Goal: Task Accomplishment & Management: Use online tool/utility

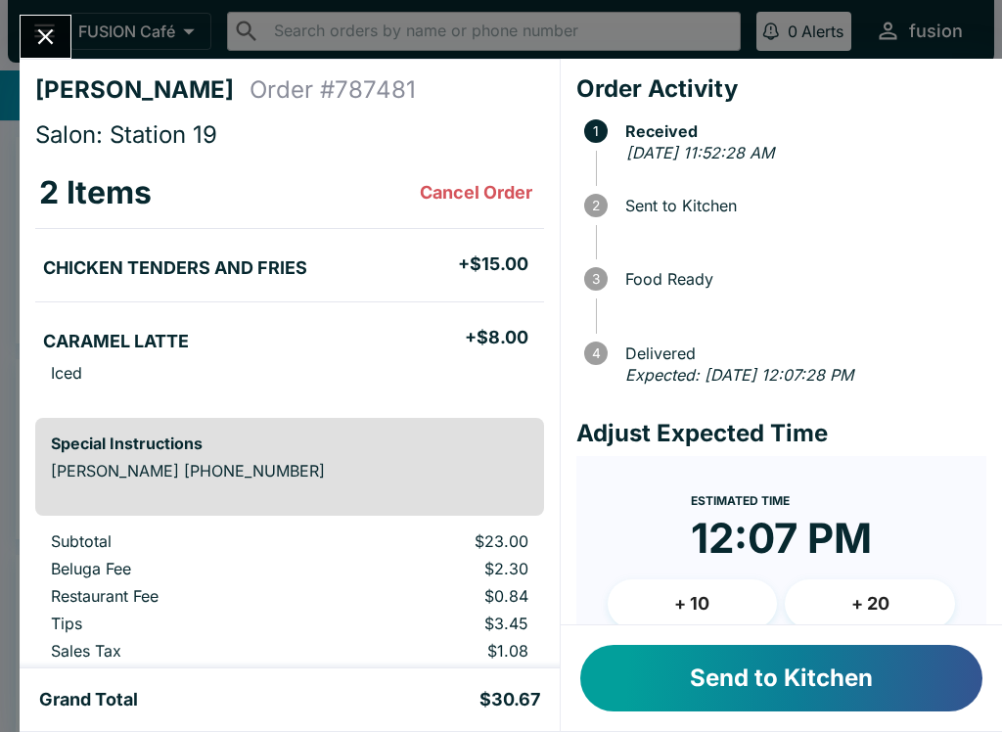
click at [698, 664] on button "Send to Kitchen" at bounding box center [781, 678] width 402 height 67
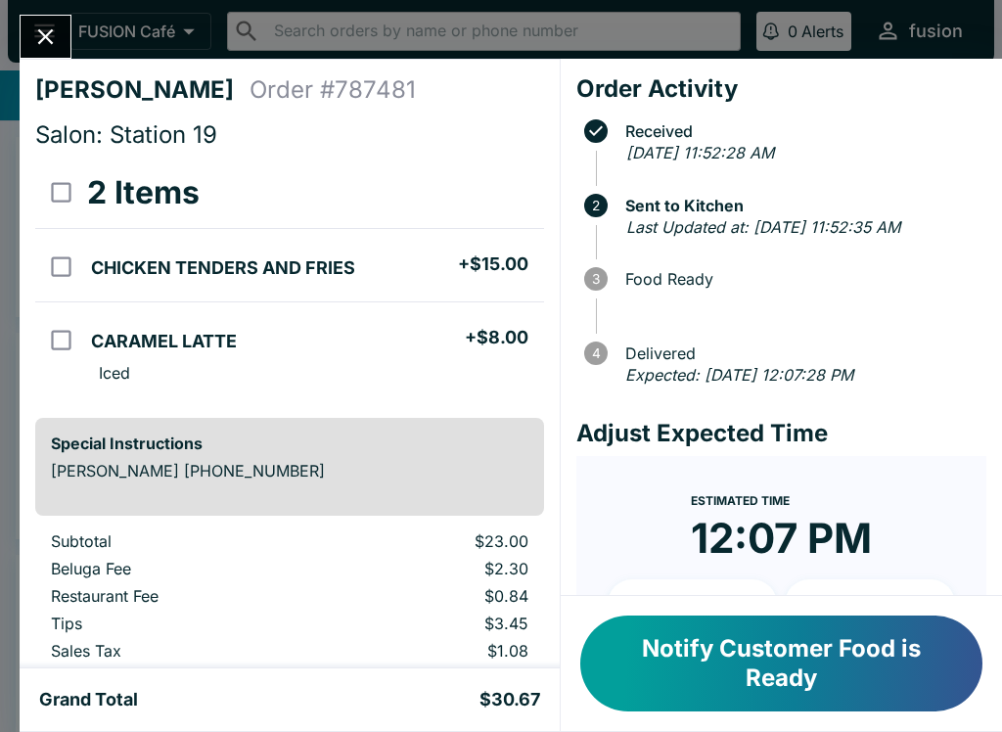
click at [53, 335] on input "orders table" at bounding box center [61, 340] width 44 height 44
checkbox input "true"
click at [46, 46] on icon "Close" at bounding box center [45, 36] width 26 height 26
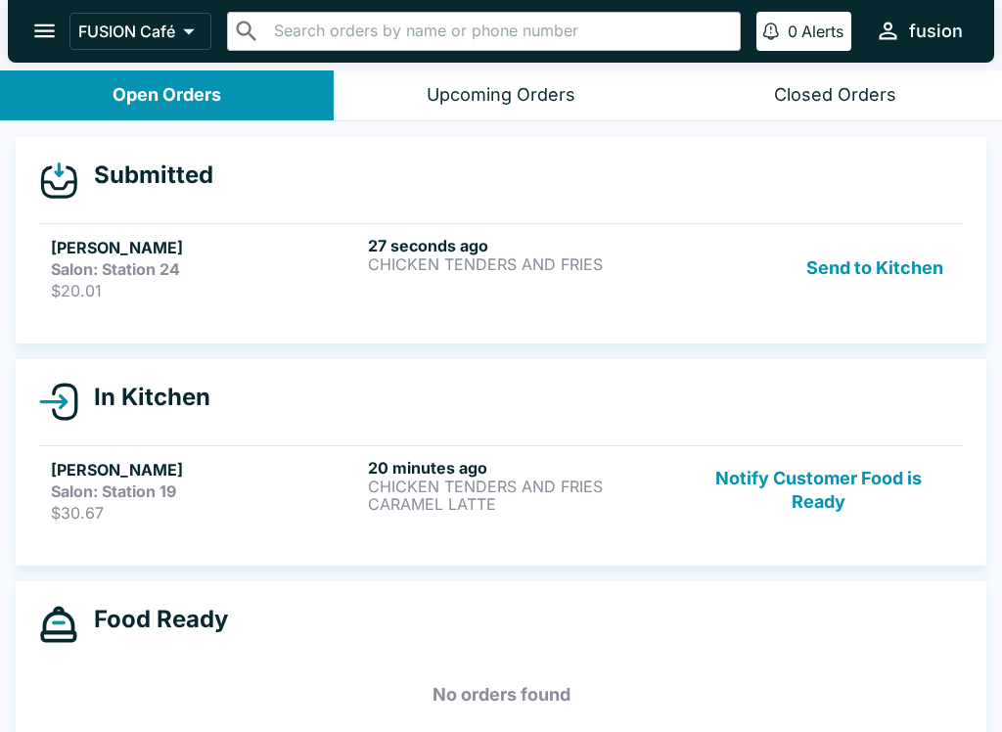
click at [668, 290] on div "27 seconds ago CHICKEN TENDERS AND FRIES" at bounding box center [522, 268] width 309 height 65
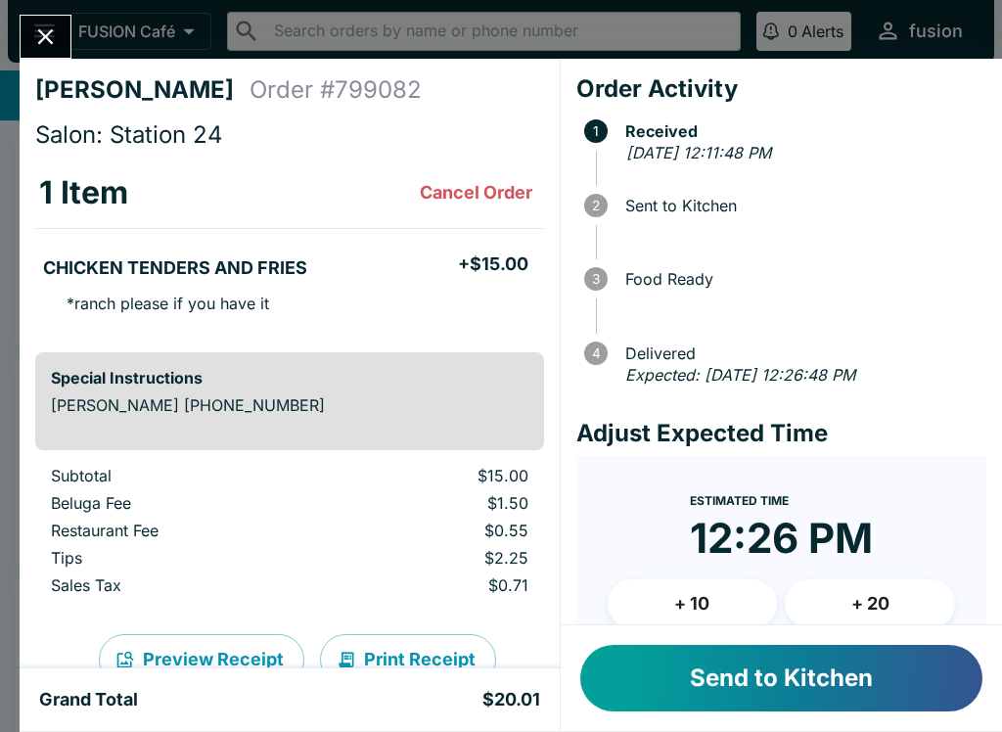
click at [733, 646] on button "Send to Kitchen" at bounding box center [781, 678] width 402 height 67
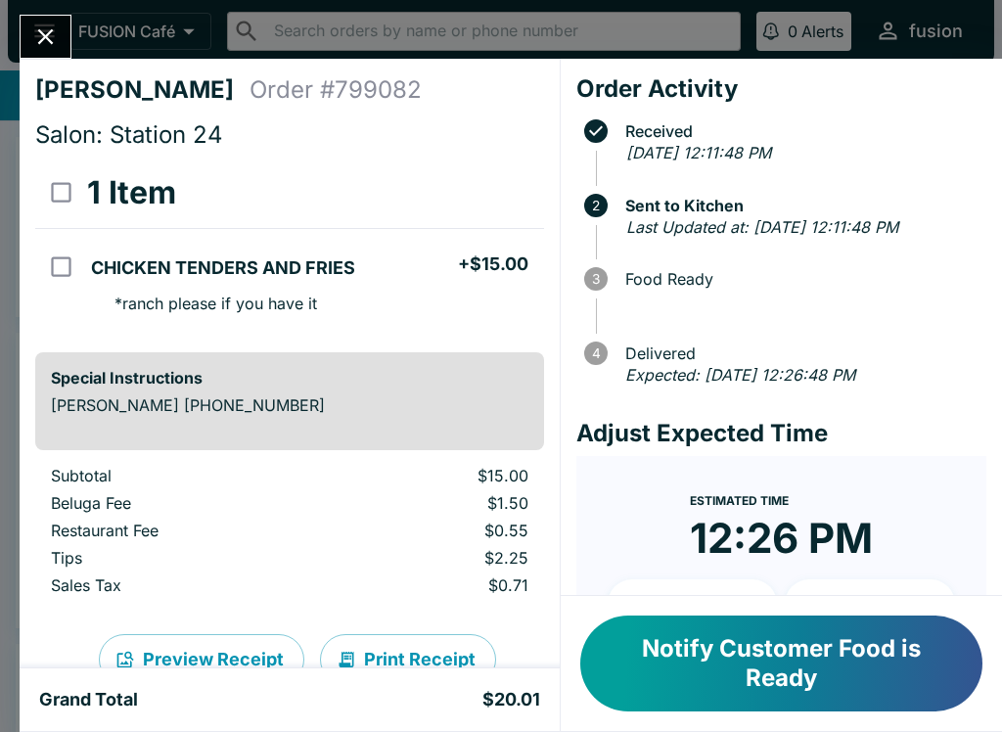
click at [730, 643] on button "Notify Customer Food is Ready" at bounding box center [781, 663] width 402 height 96
click at [45, 28] on icon "Close" at bounding box center [45, 36] width 26 height 26
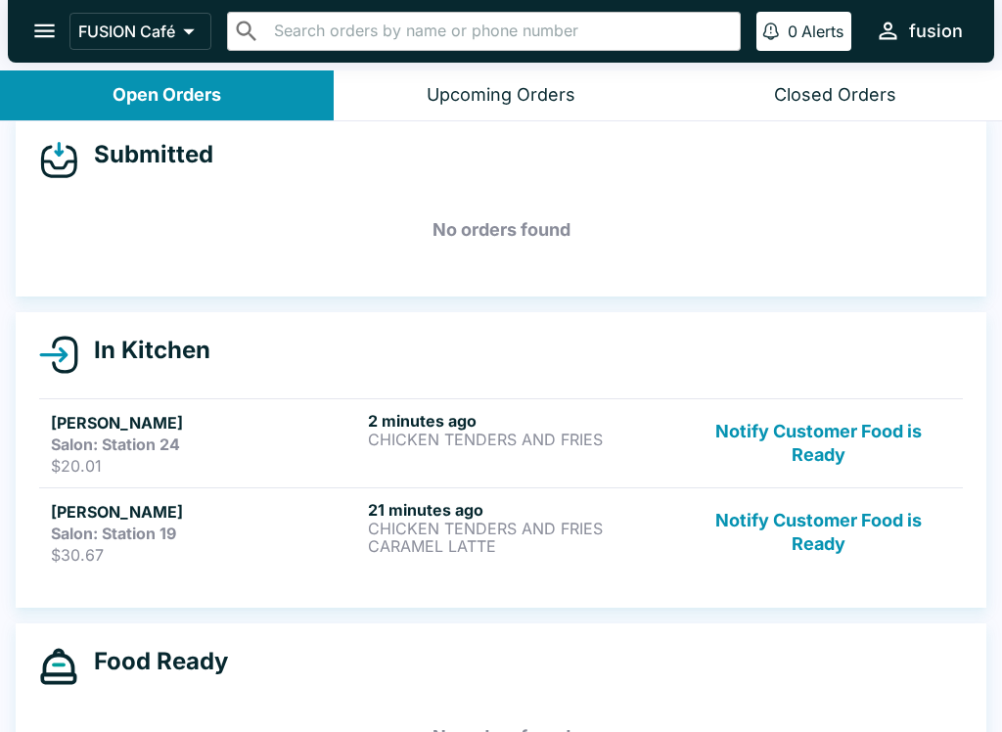
scroll to position [20, 0]
click at [633, 525] on p "CHICKEN TENDERS AND FRIES" at bounding box center [522, 529] width 309 height 18
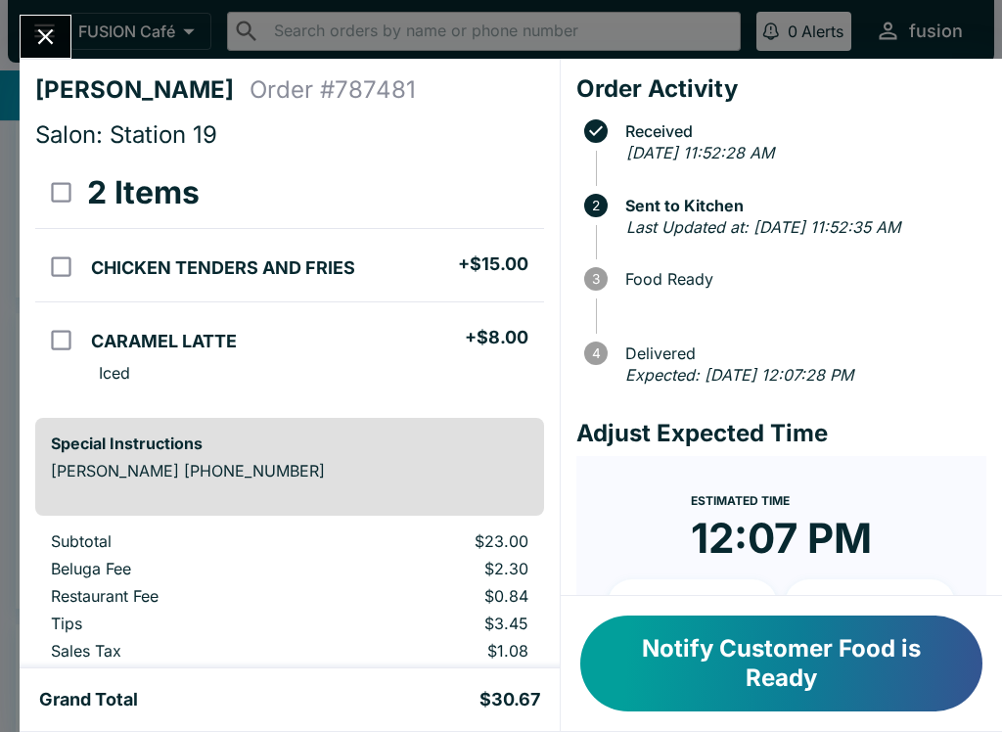
click at [825, 663] on button "Notify Customer Food is Ready" at bounding box center [781, 663] width 402 height 96
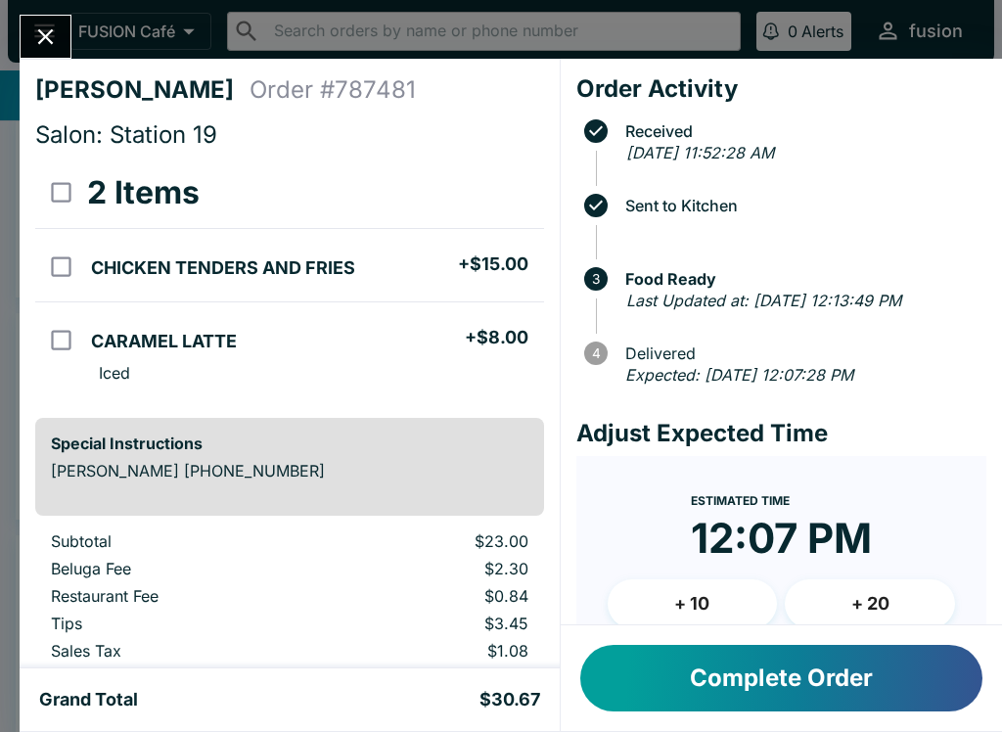
click at [807, 667] on button "Complete Order" at bounding box center [781, 678] width 402 height 67
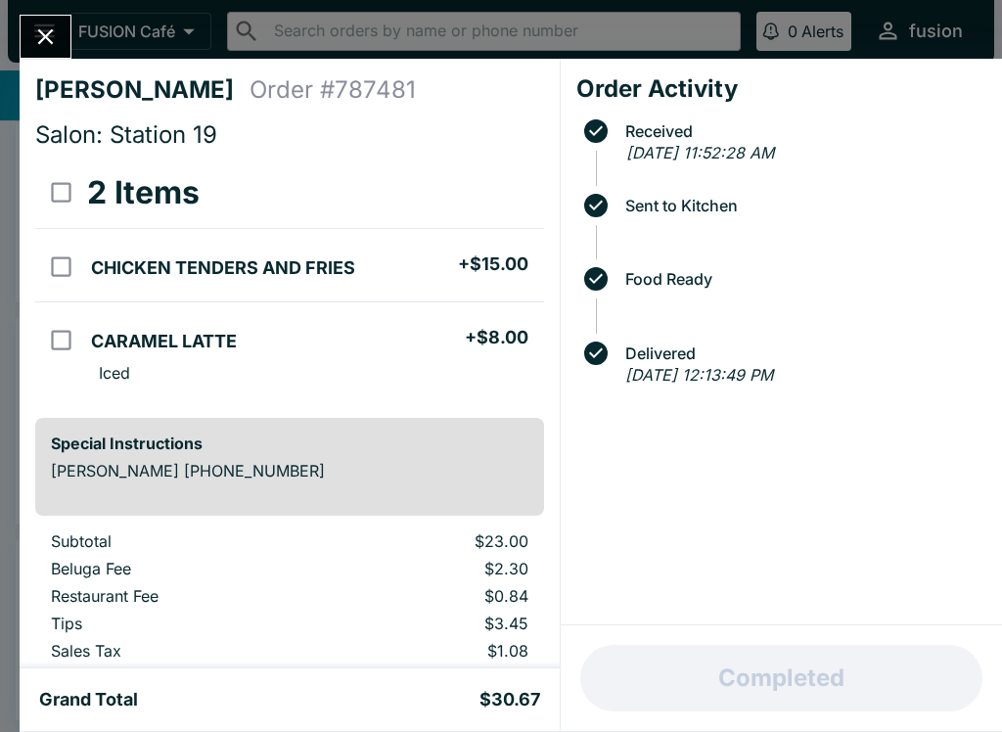
scroll to position [15, 0]
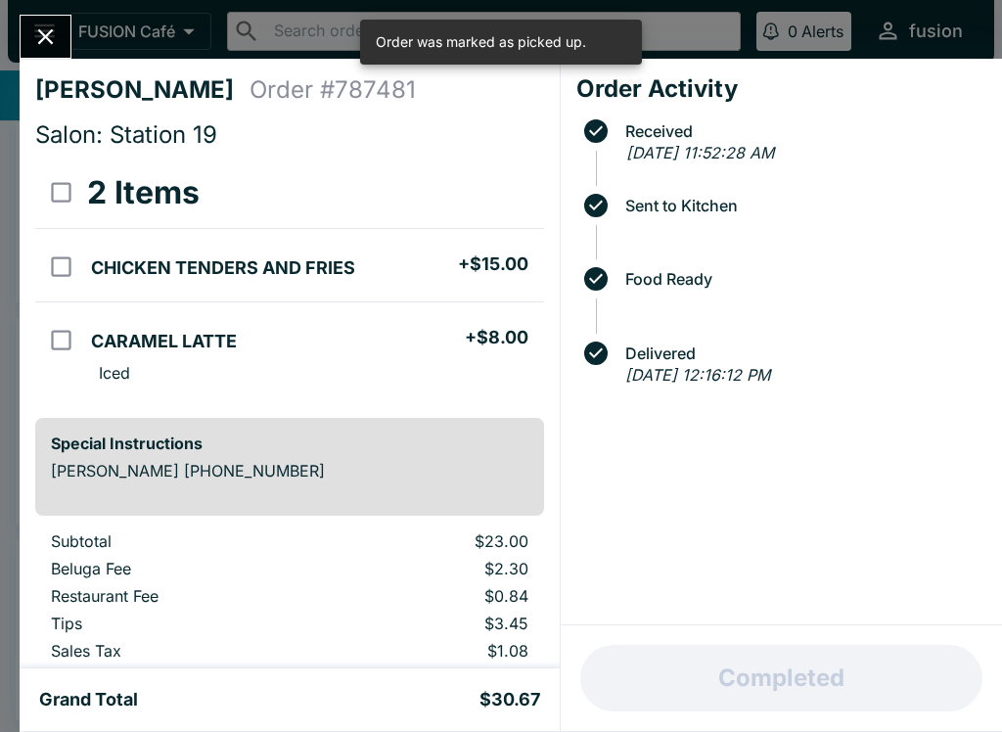
click at [45, 17] on button "Close" at bounding box center [46, 37] width 50 height 42
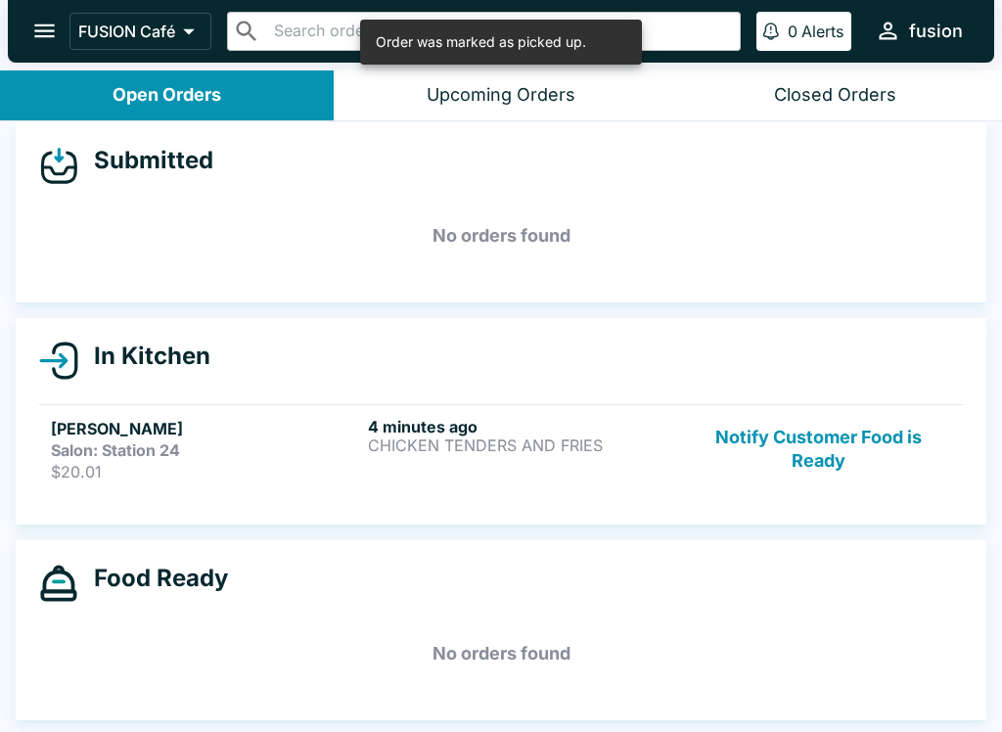
scroll to position [3, 0]
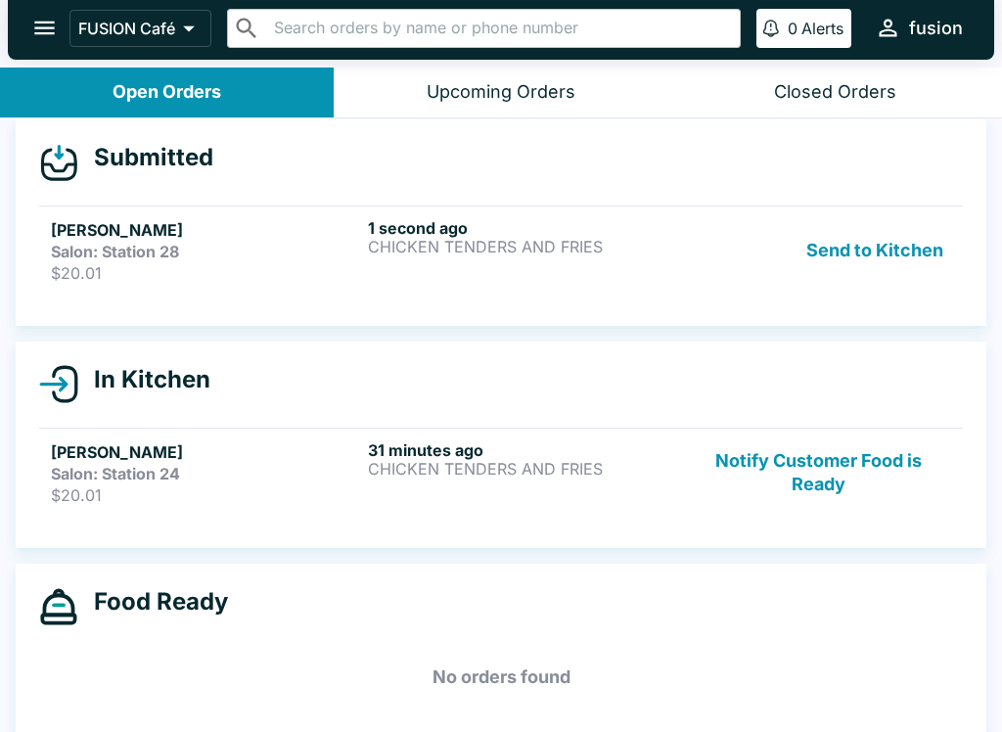
click at [871, 236] on button "Send to Kitchen" at bounding box center [874, 250] width 153 height 65
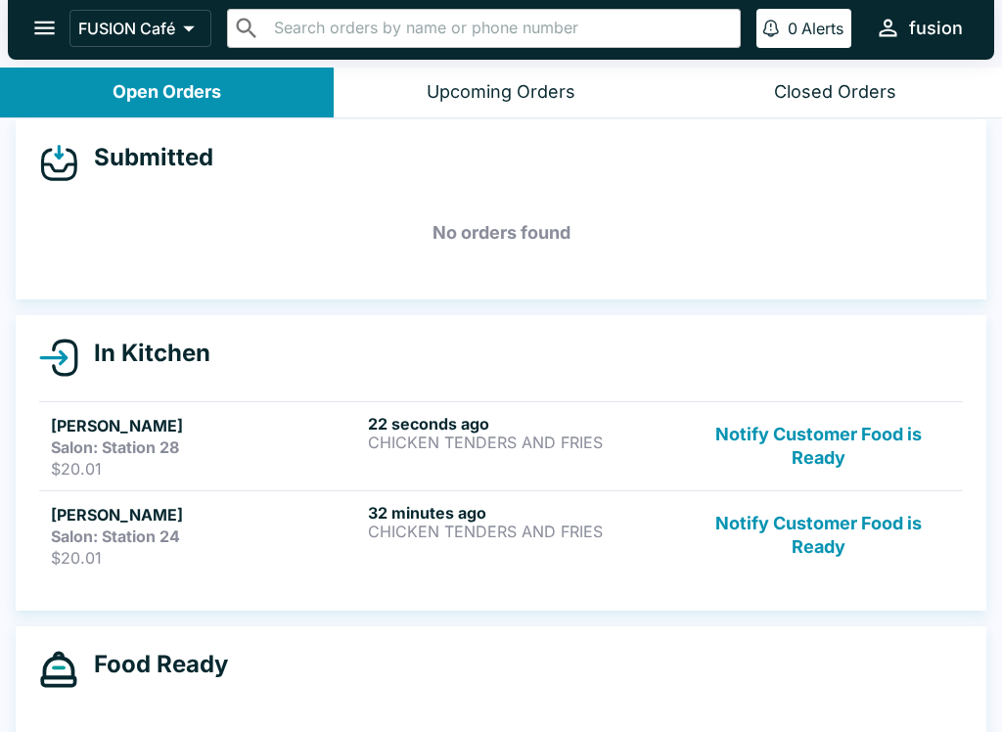
click at [508, 574] on link "[PERSON_NAME] Salon: Station 24 $20.01 32 minutes ago CHICKEN TENDERS AND FRIES…" at bounding box center [500, 534] width 923 height 89
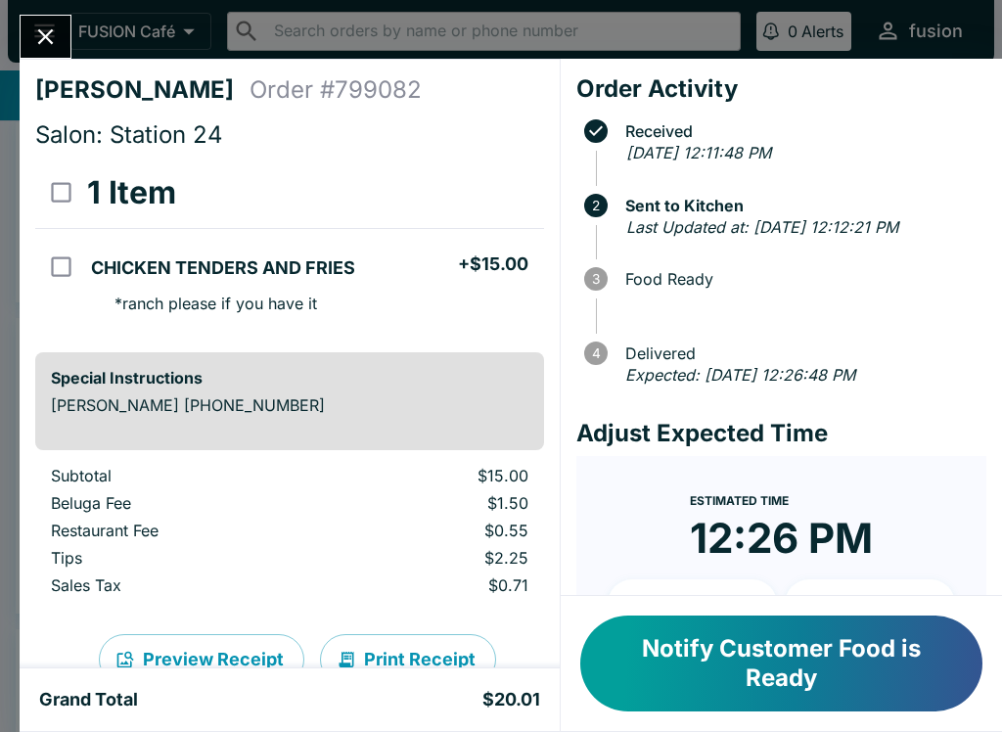
click at [488, 544] on td "$0.55" at bounding box center [434, 533] width 219 height 27
click at [53, 27] on icon "Close" at bounding box center [45, 36] width 26 height 26
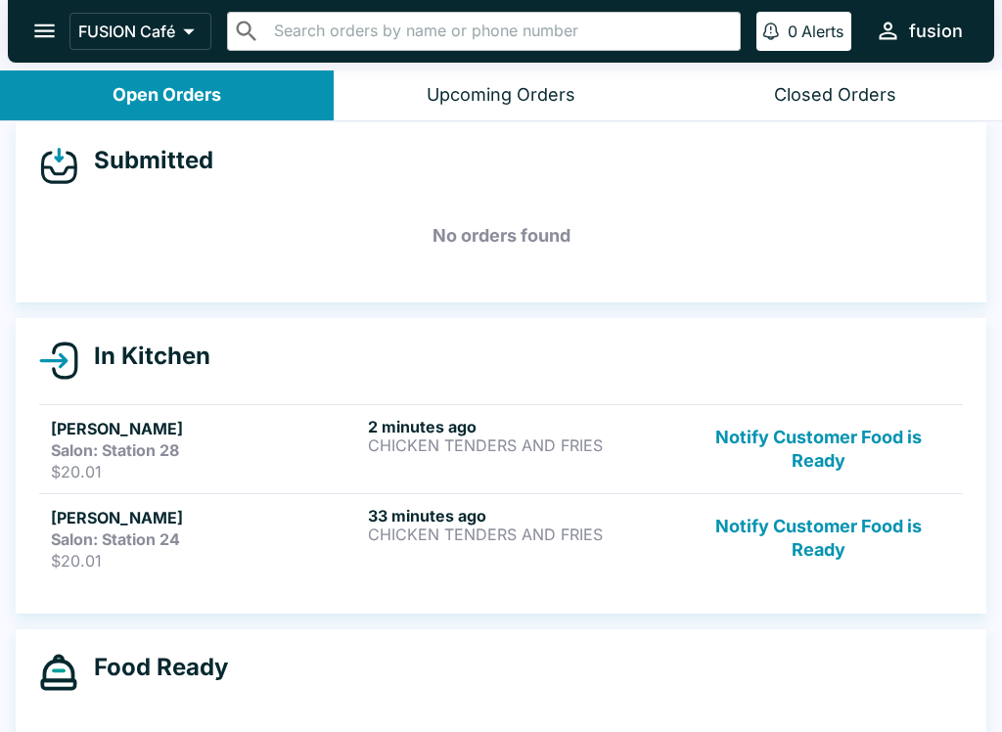
click at [529, 439] on p "CHICKEN TENDERS AND FRIES" at bounding box center [522, 445] width 309 height 18
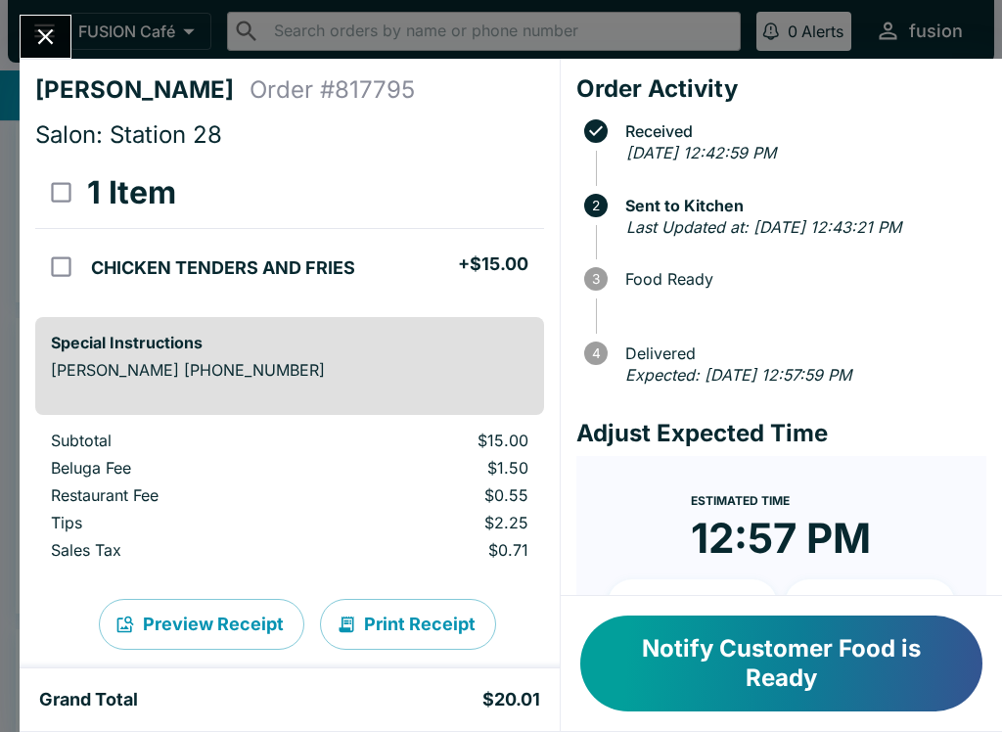
click at [72, 20] on div "[PERSON_NAME] Order # 817795 Salon: Station 28 1 Item CHICKEN TENDERS AND FRIES…" at bounding box center [501, 366] width 1002 height 732
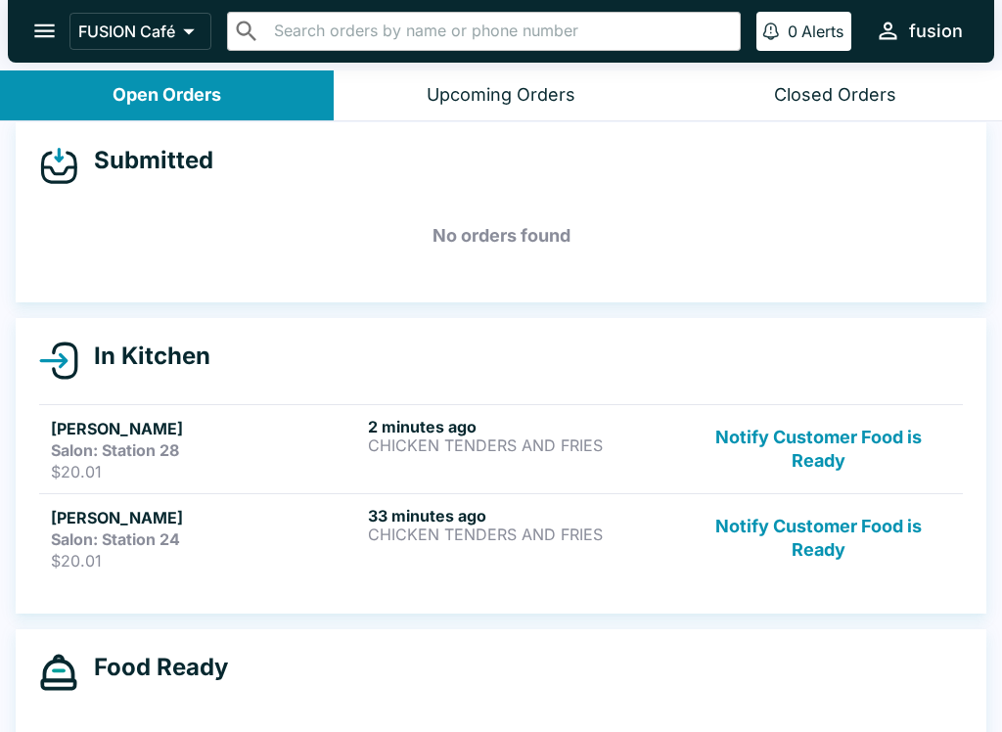
click at [869, 511] on button "Notify Customer Food is Ready" at bounding box center [818, 538] width 265 height 65
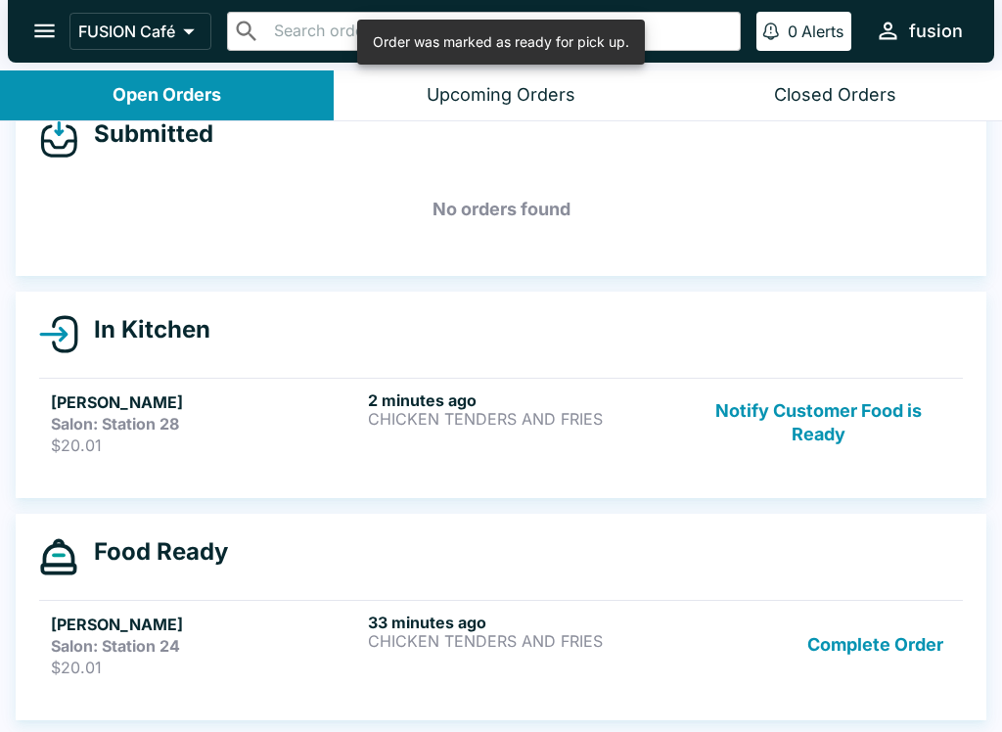
scroll to position [41, 0]
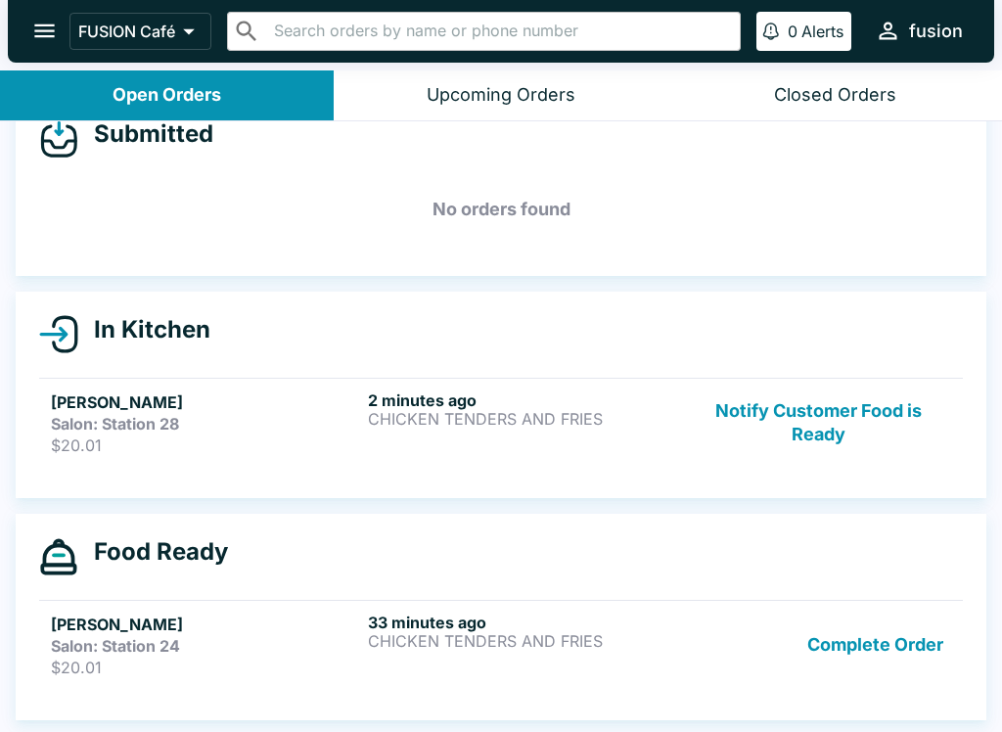
click at [864, 631] on button "Complete Order" at bounding box center [875, 644] width 152 height 65
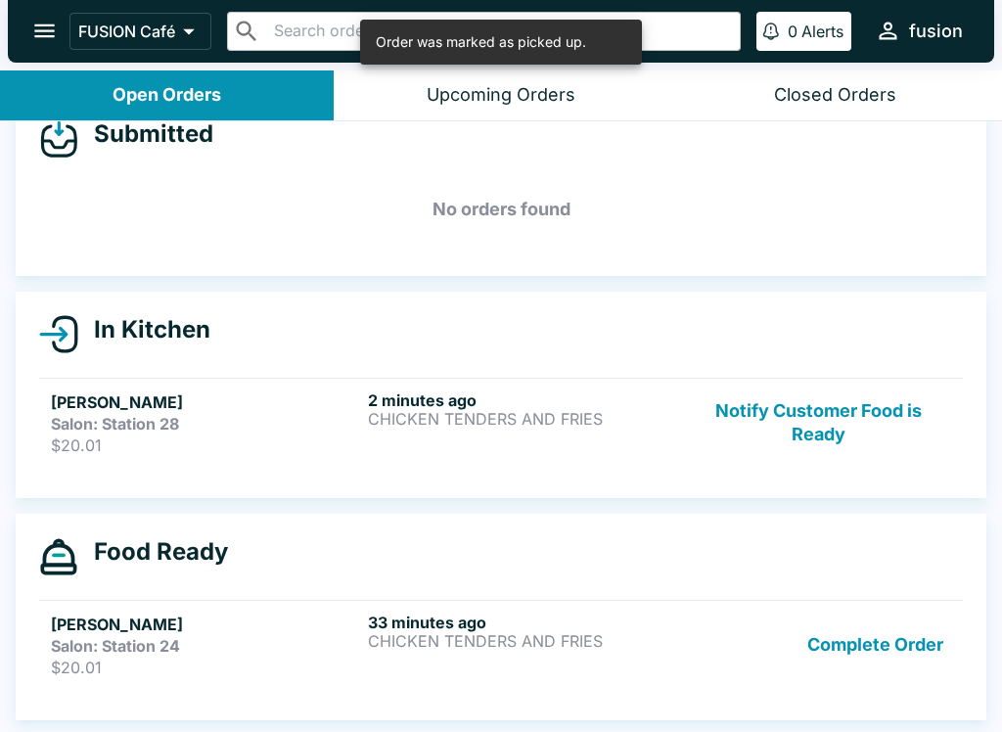
click at [608, 619] on h6 "33 minutes ago" at bounding box center [522, 622] width 309 height 20
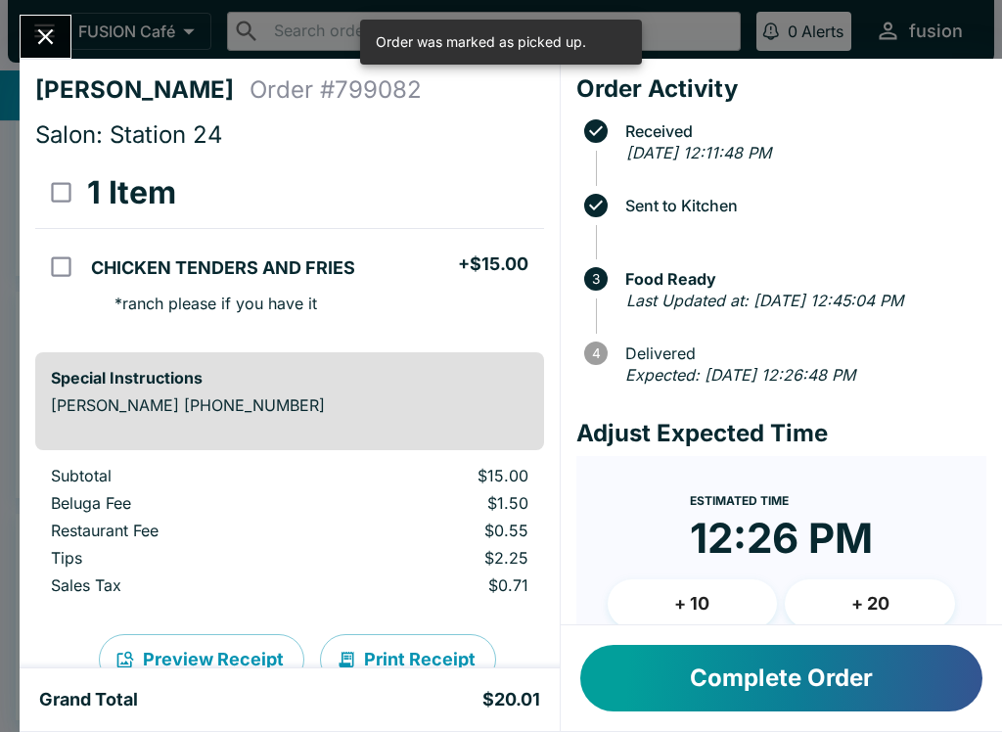
scroll to position [15, 0]
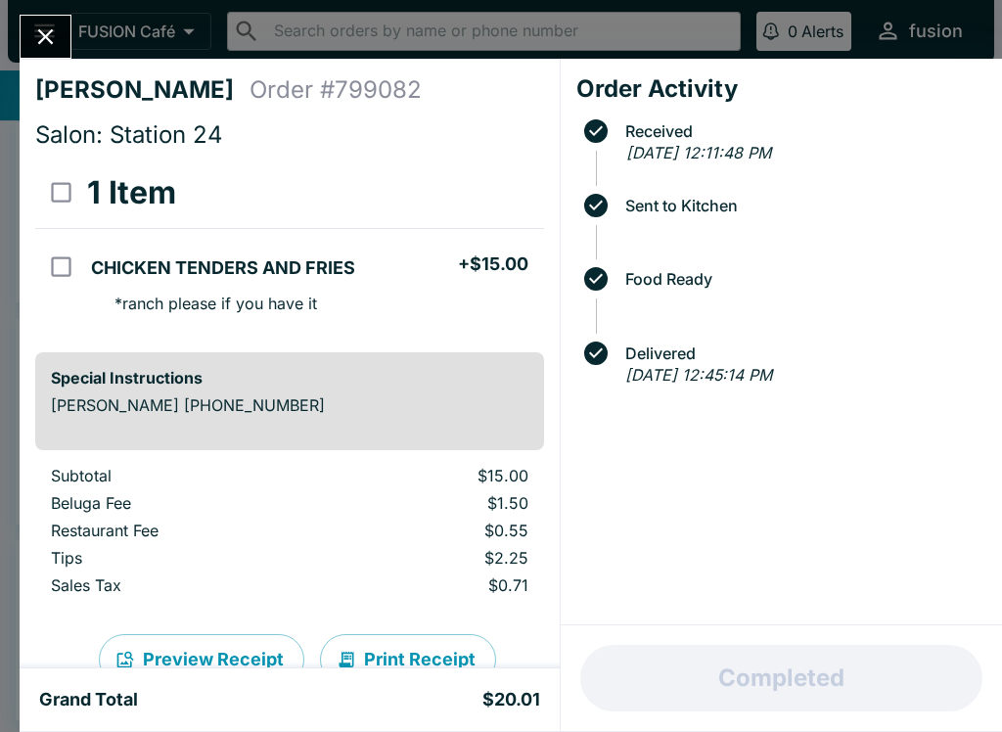
click at [62, 24] on button "Close" at bounding box center [46, 37] width 50 height 42
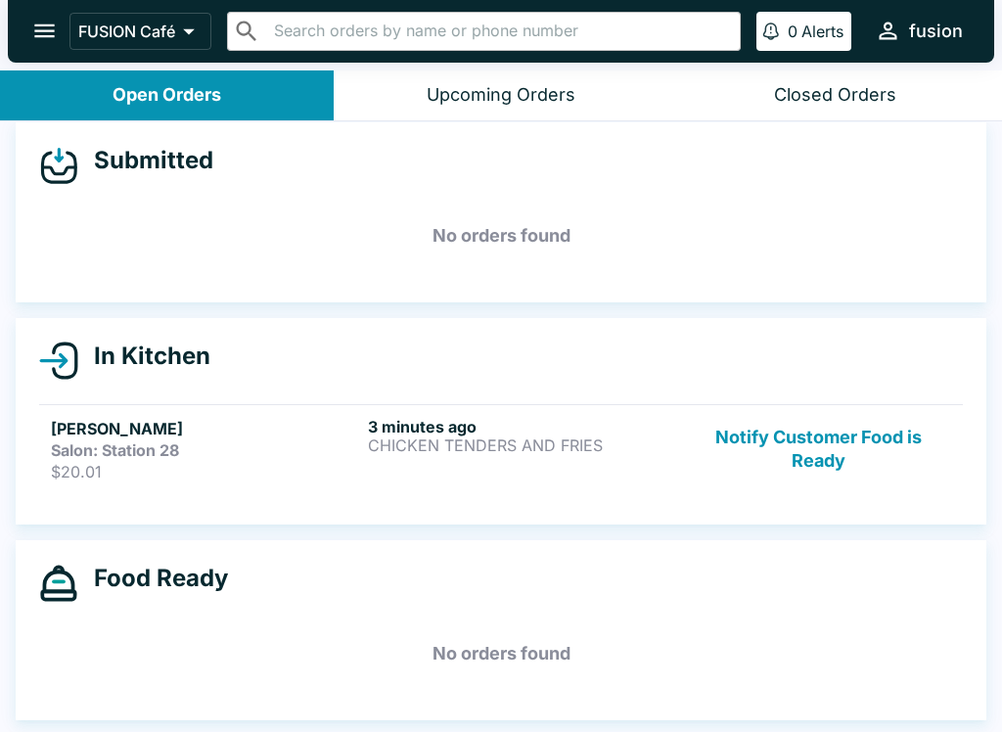
click at [454, 453] on p "CHICKEN TENDERS AND FRIES" at bounding box center [522, 445] width 309 height 18
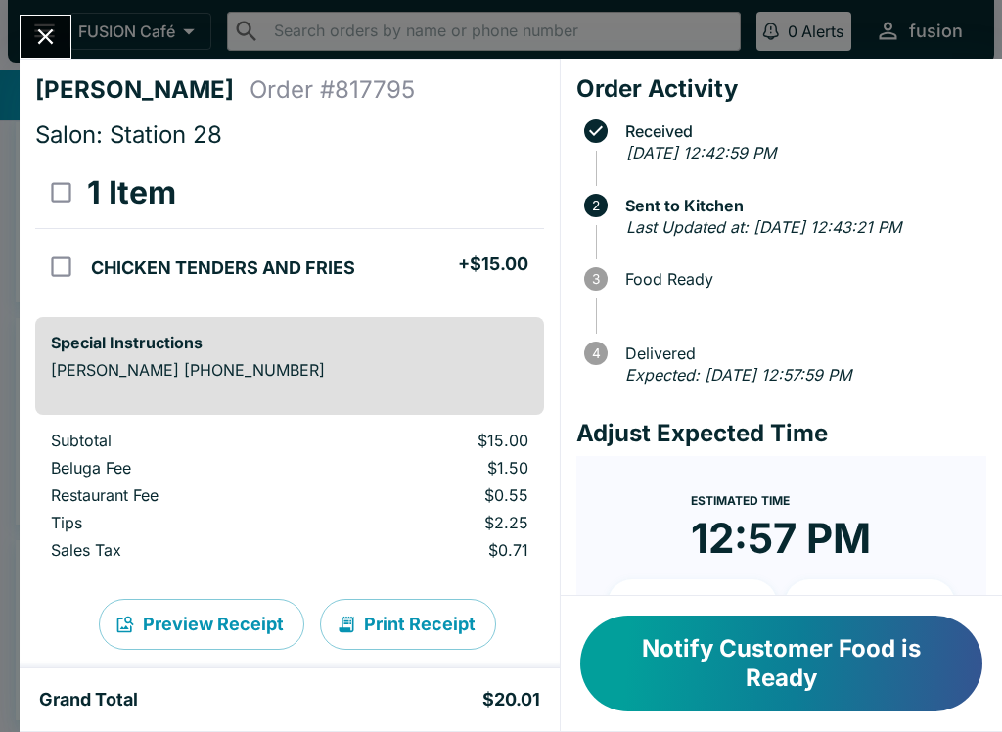
click at [808, 661] on button "Notify Customer Food is Ready" at bounding box center [781, 663] width 402 height 96
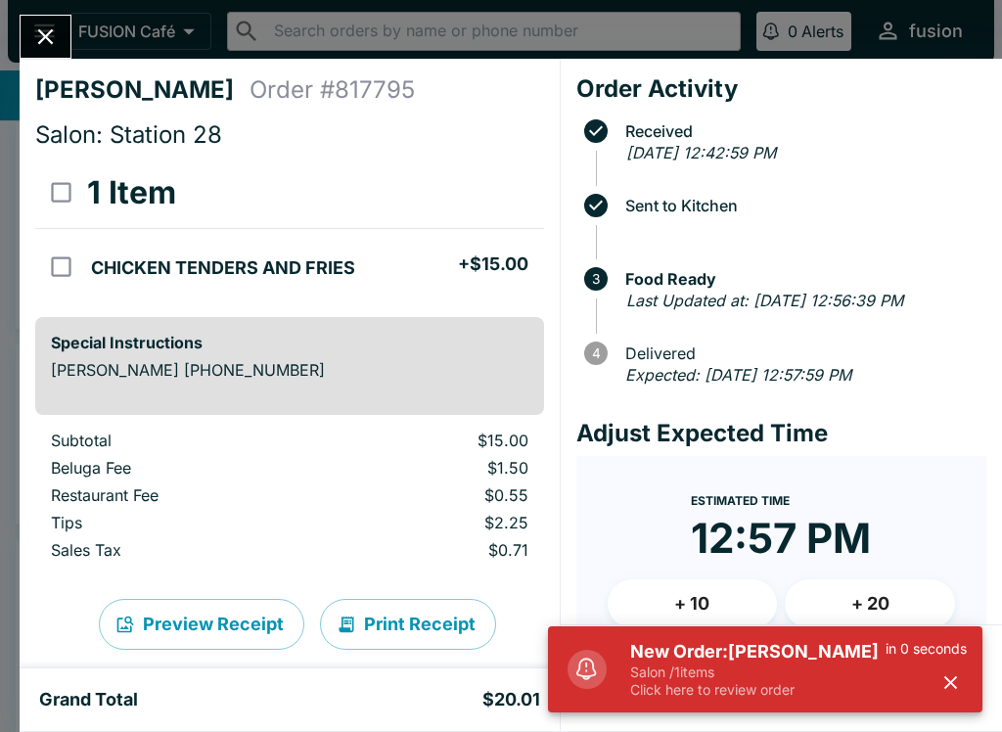
click at [47, 37] on icon "Close" at bounding box center [46, 37] width 16 height 16
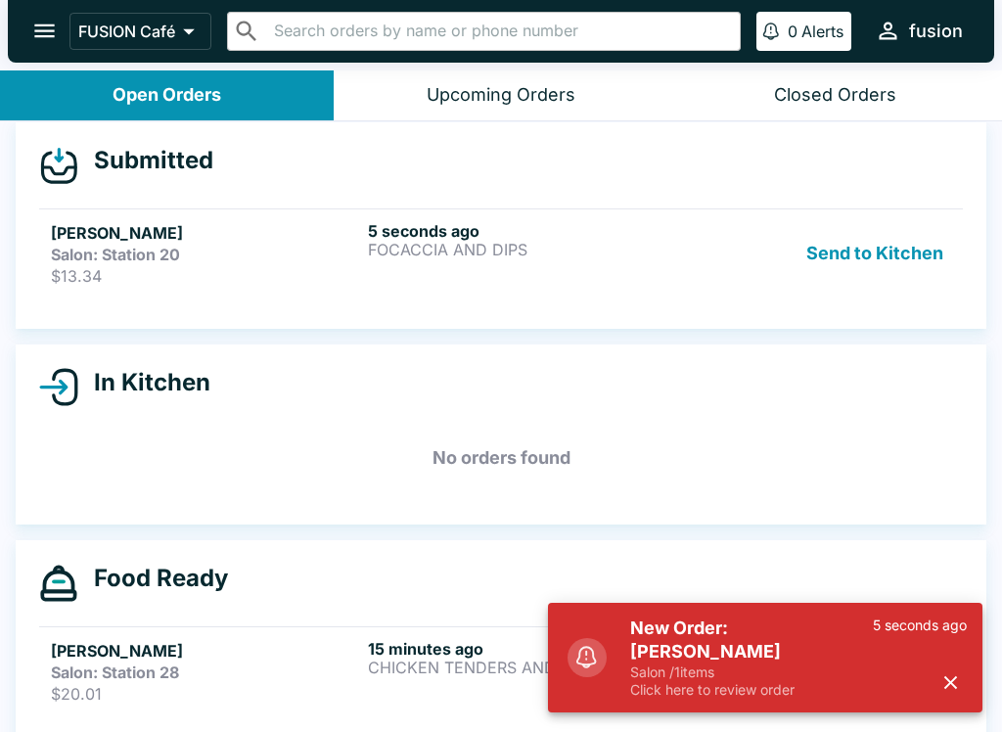
click at [125, 261] on strong "Salon: Station 20" at bounding box center [115, 255] width 129 height 20
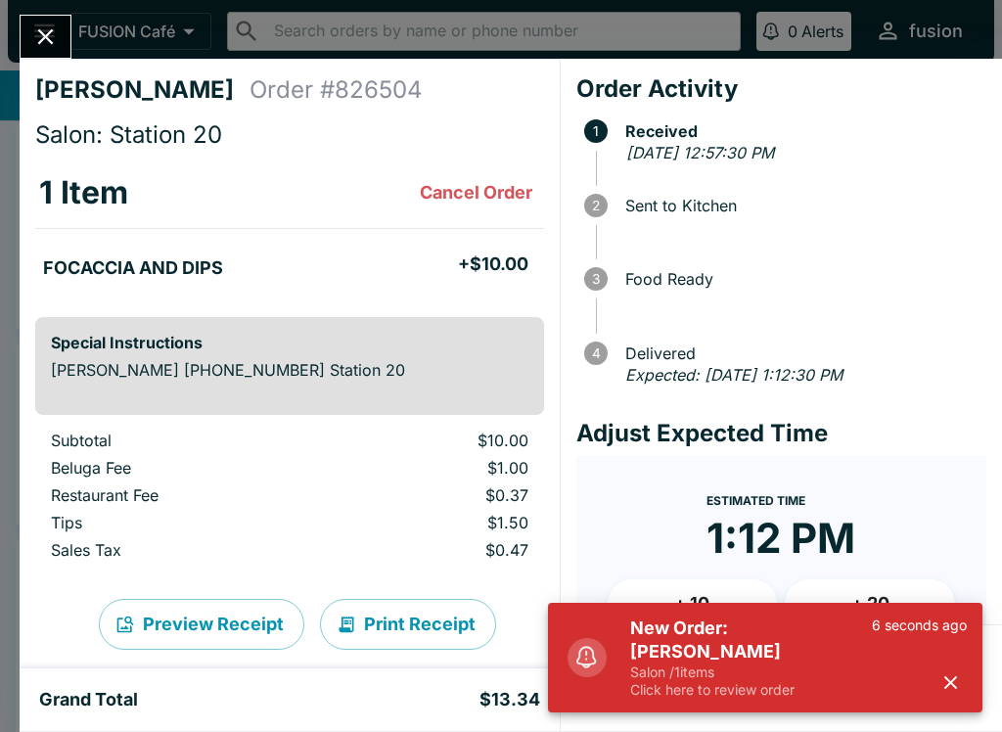
click at [964, 678] on button "button" at bounding box center [950, 682] width 32 height 32
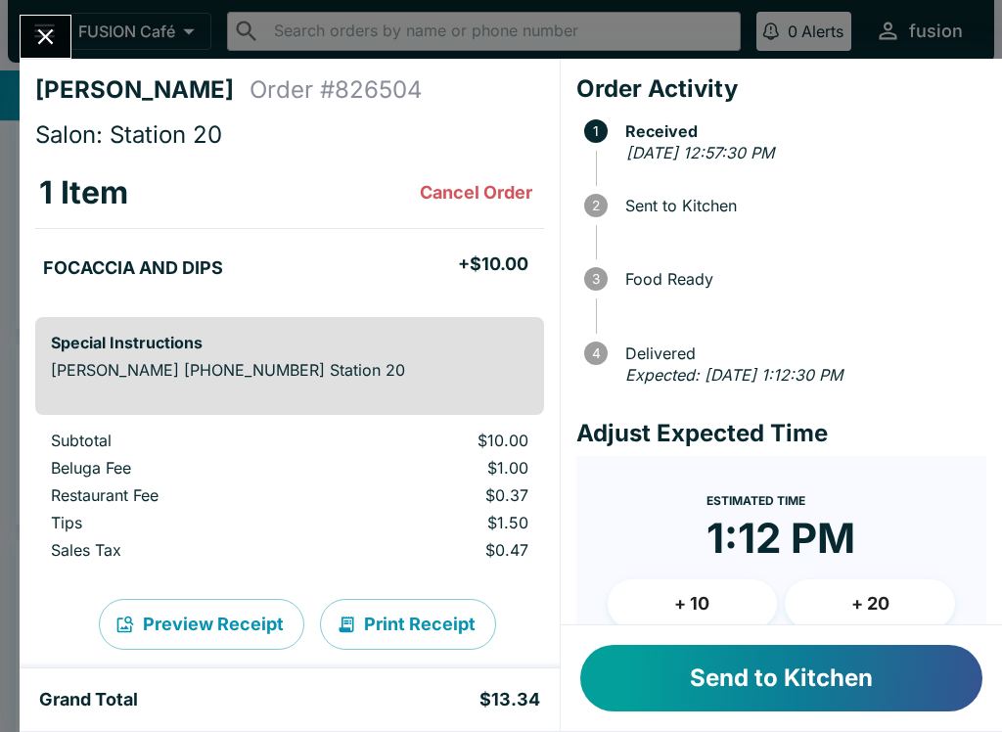
click at [871, 685] on button "Send to Kitchen" at bounding box center [781, 678] width 402 height 67
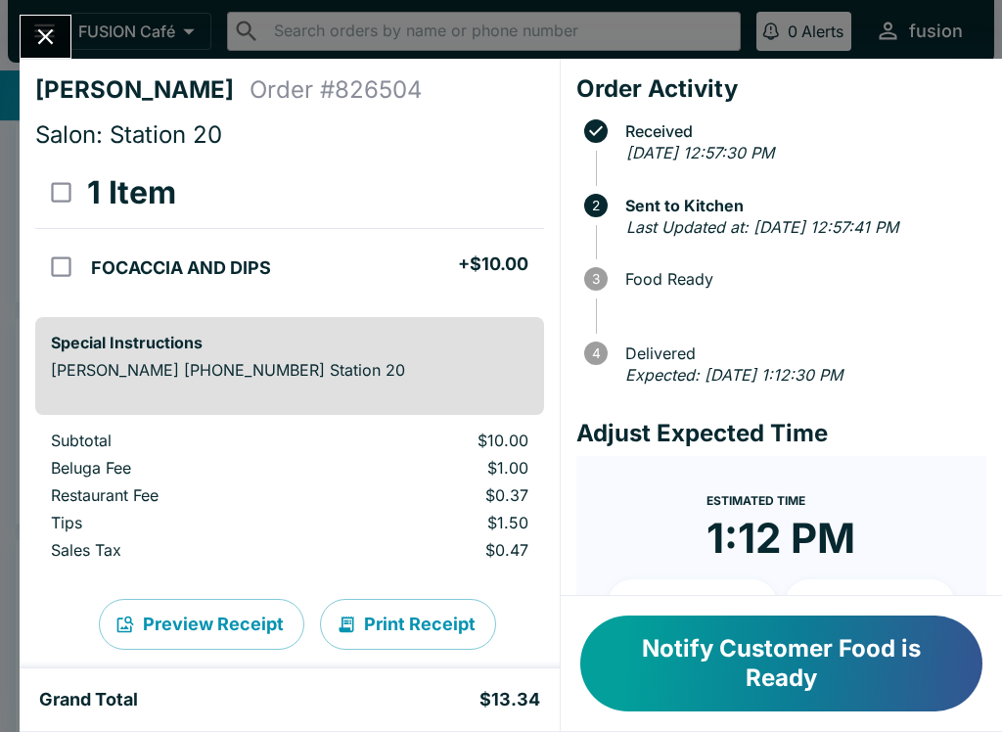
click at [55, 37] on icon "Close" at bounding box center [45, 36] width 26 height 26
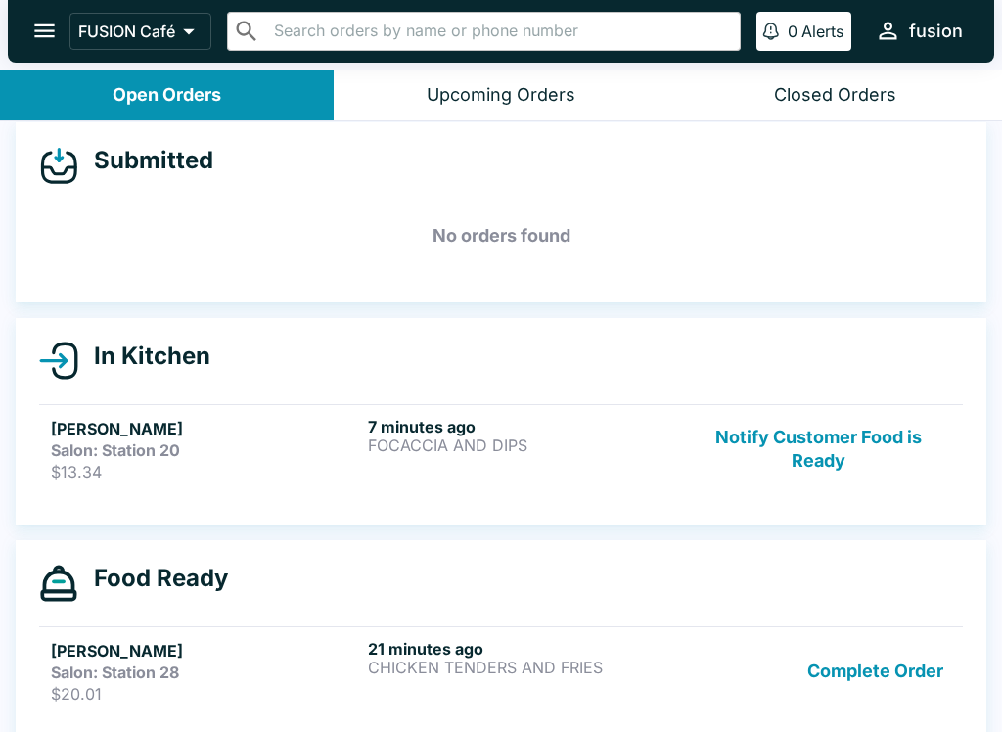
click at [544, 455] on div "7 minutes ago FOCACCIA AND DIPS" at bounding box center [522, 449] width 309 height 65
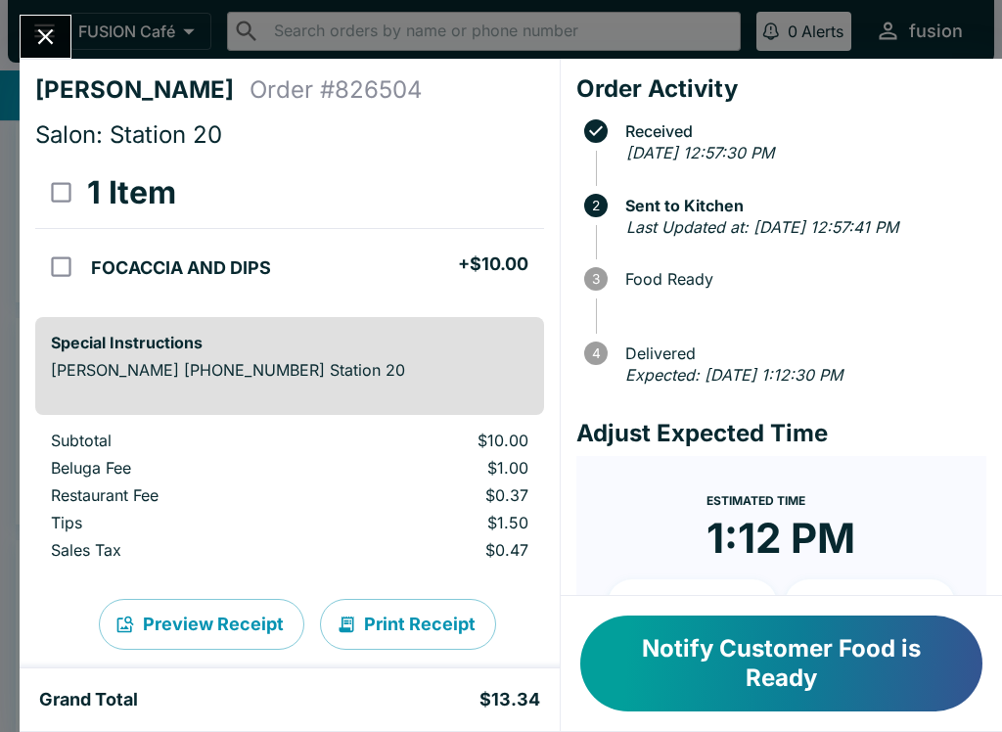
click at [849, 671] on button "Notify Customer Food is Ready" at bounding box center [781, 663] width 402 height 96
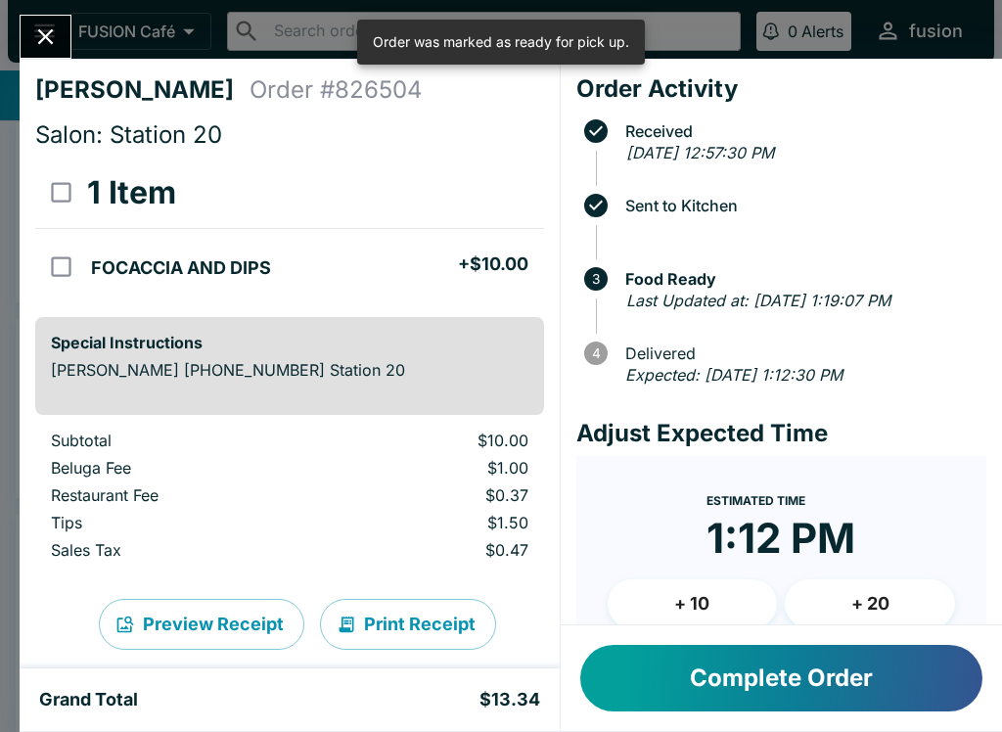
click at [819, 666] on button "Complete Order" at bounding box center [781, 678] width 402 height 67
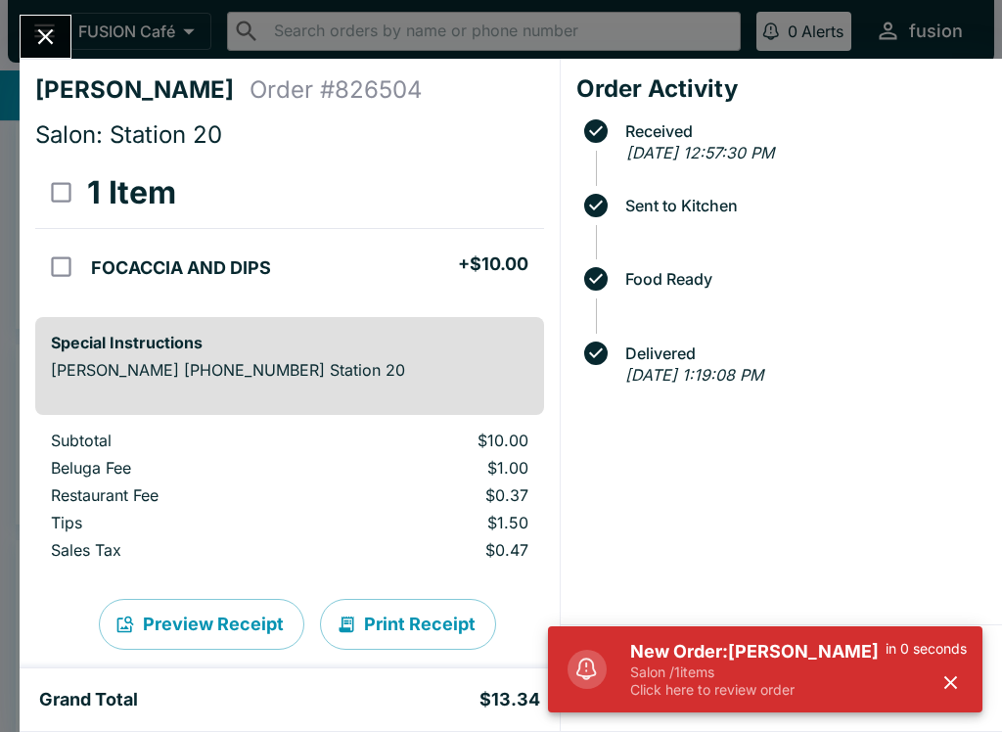
click at [44, 34] on icon "Close" at bounding box center [46, 37] width 16 height 16
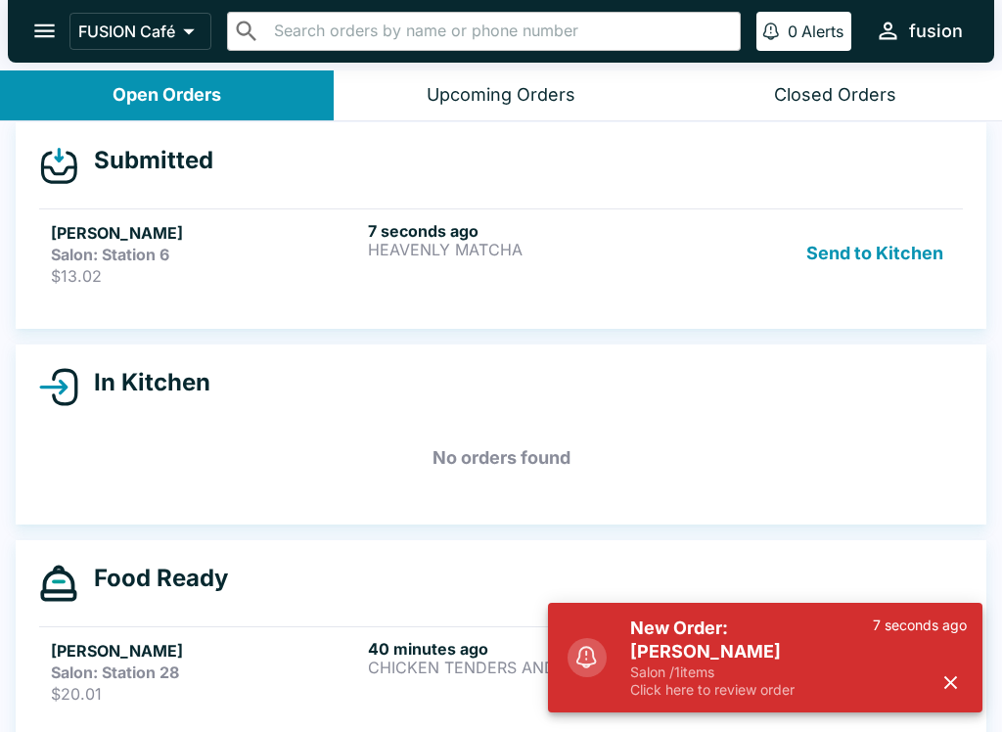
click at [149, 254] on strong "Salon: Station 6" at bounding box center [110, 255] width 118 height 20
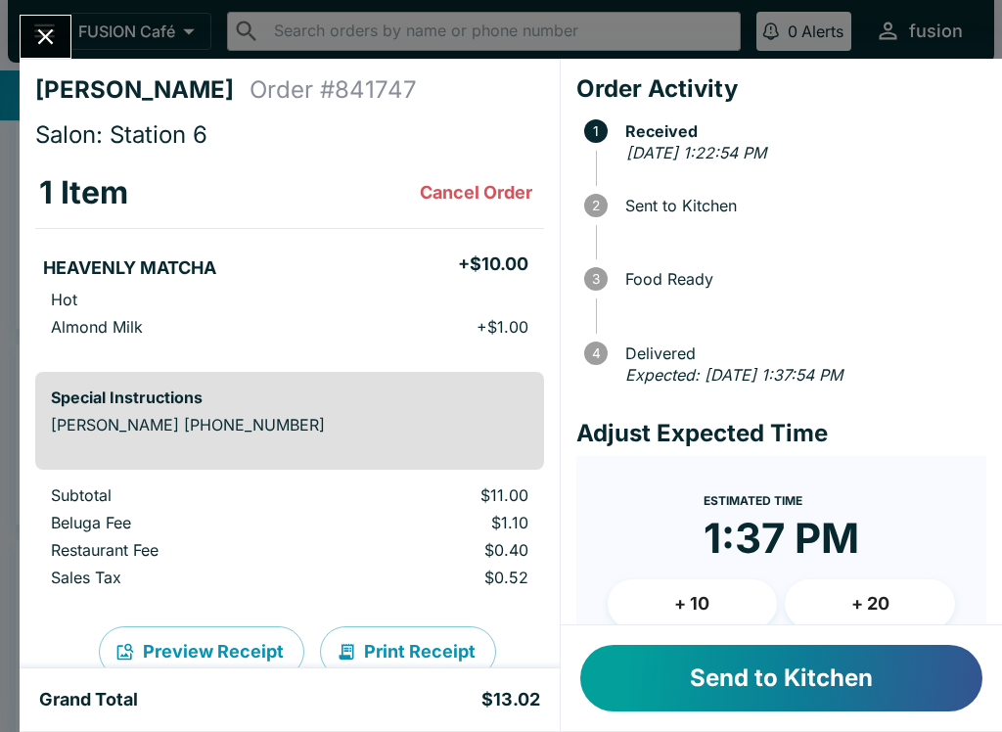
click at [751, 692] on button "Send to Kitchen" at bounding box center [781, 678] width 402 height 67
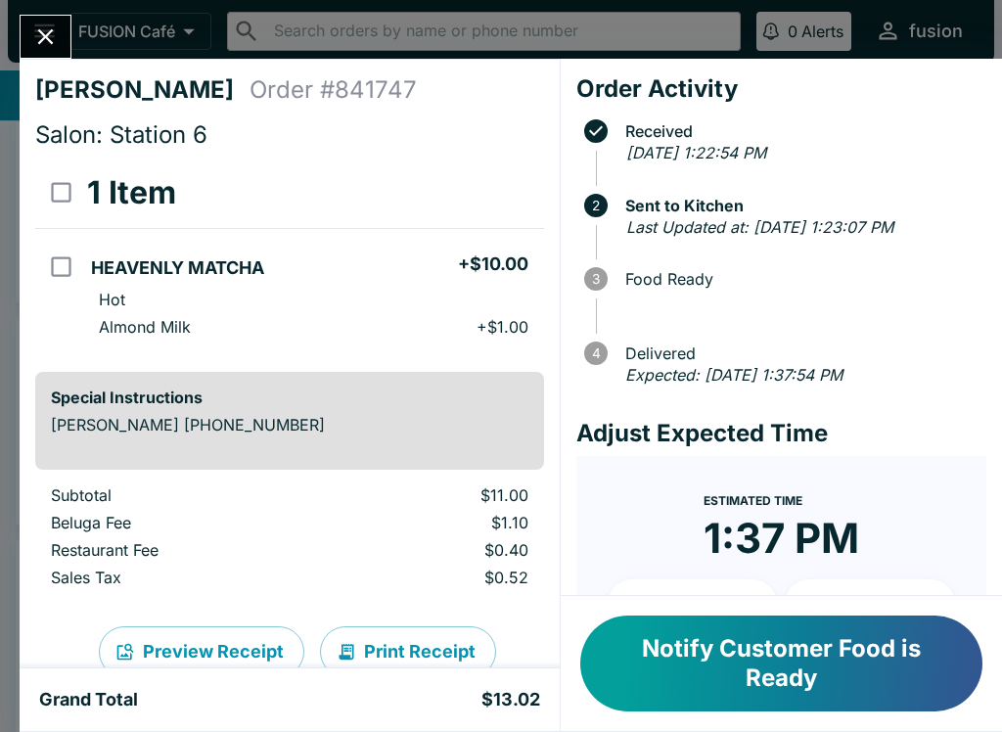
click at [31, 45] on button "Close" at bounding box center [46, 37] width 50 height 42
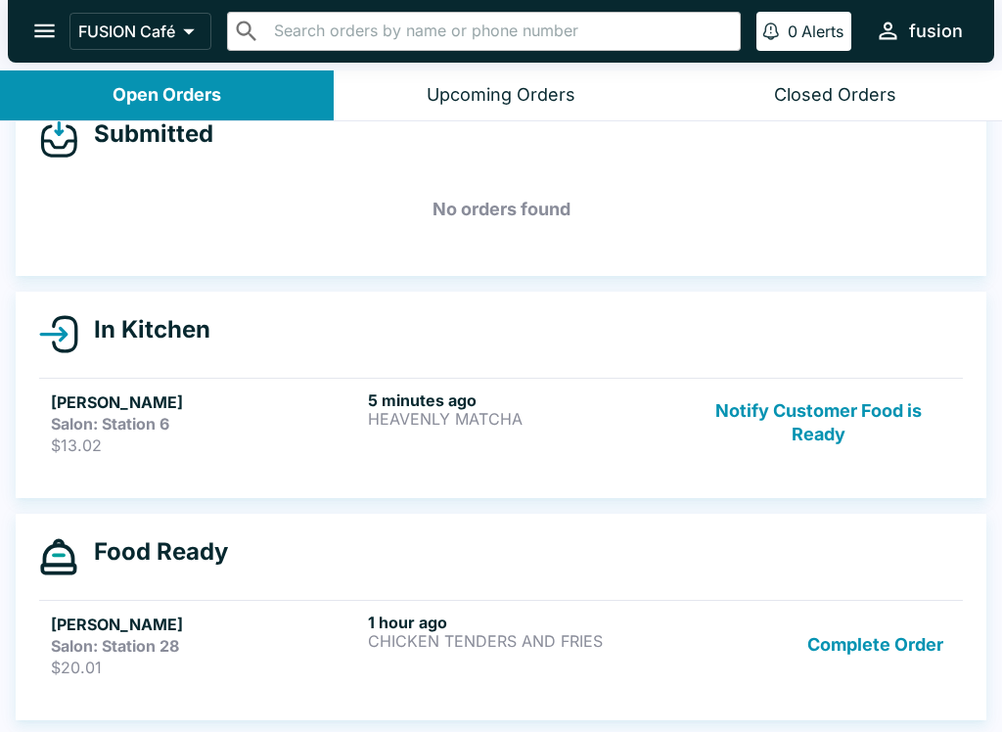
scroll to position [41, 0]
click at [689, 637] on div "Complete Order" at bounding box center [818, 644] width 265 height 65
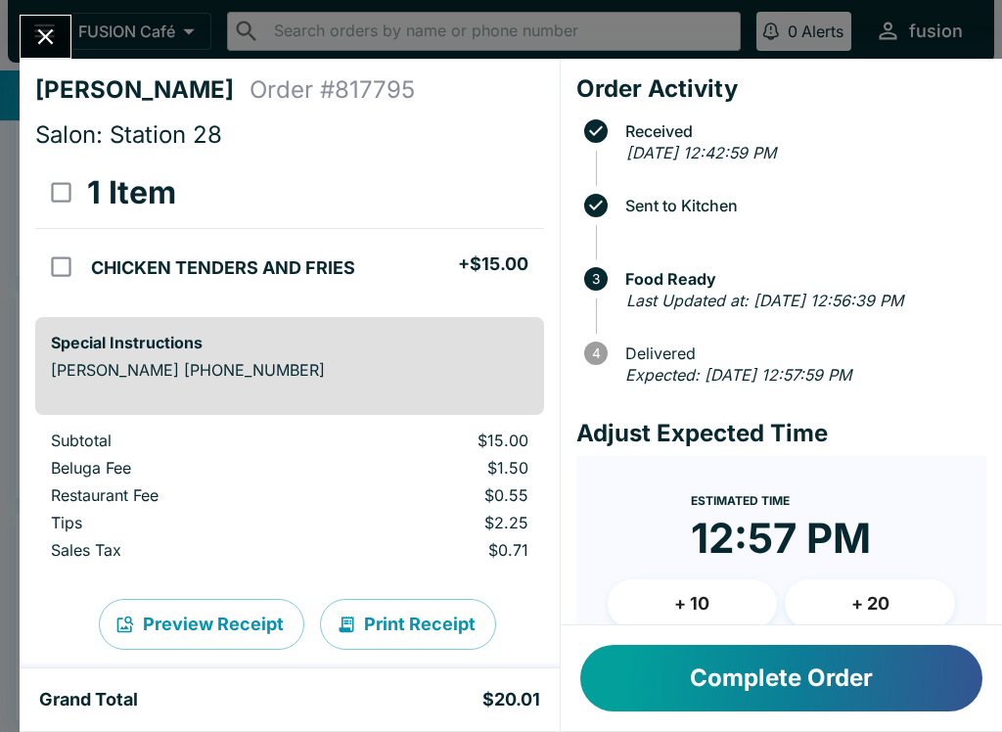
click at [723, 668] on button "Complete Order" at bounding box center [781, 678] width 402 height 67
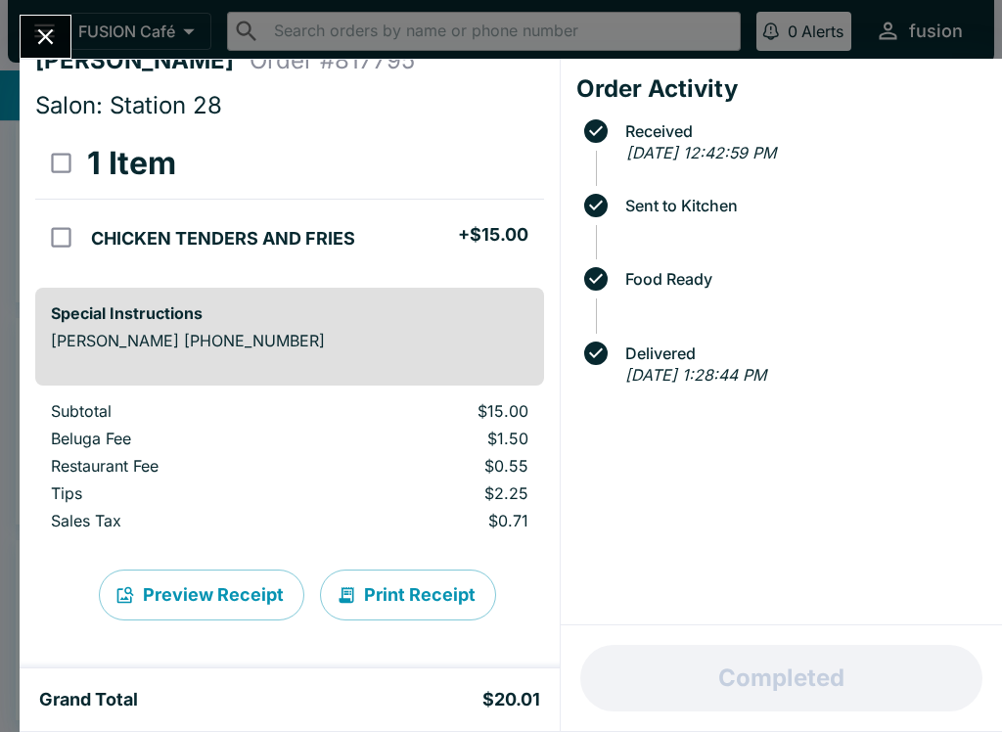
scroll to position [31, 0]
click at [68, 42] on button "Close" at bounding box center [46, 37] width 50 height 42
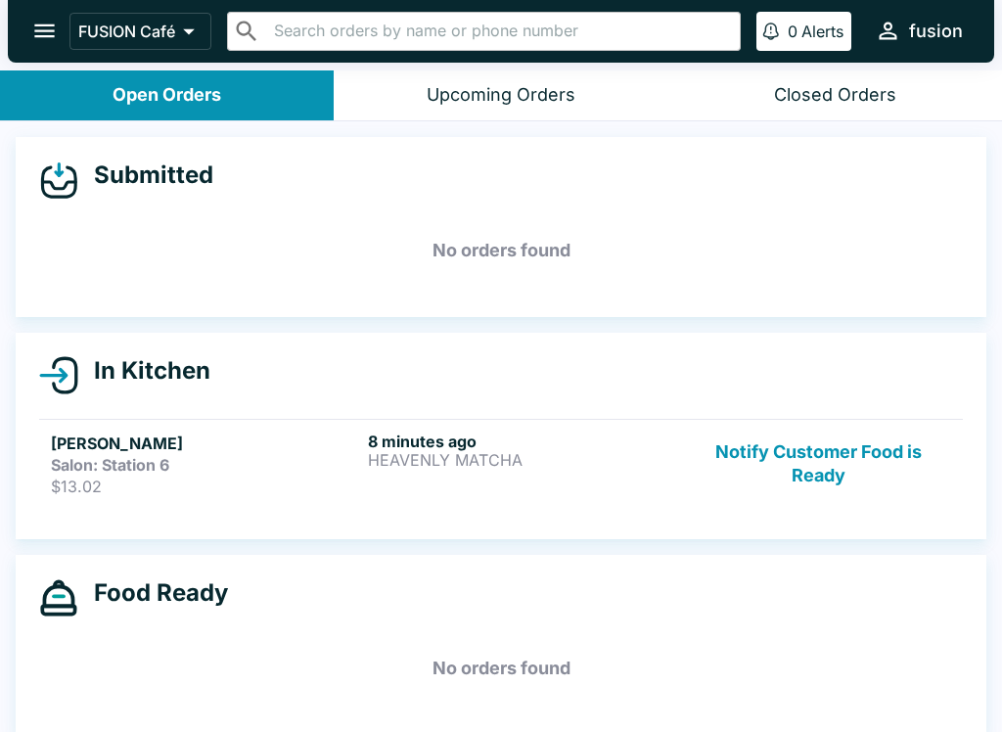
click at [557, 477] on div "8 minutes ago HEAVENLY MATCHA" at bounding box center [522, 463] width 309 height 65
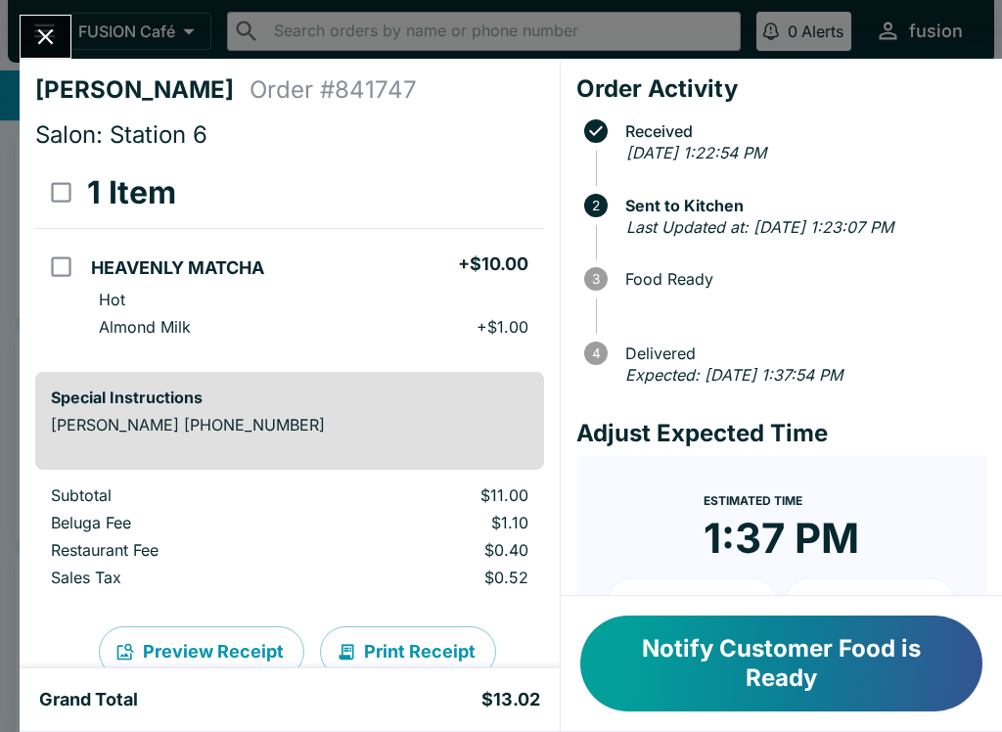
click at [739, 662] on button "Notify Customer Food is Ready" at bounding box center [781, 663] width 402 height 96
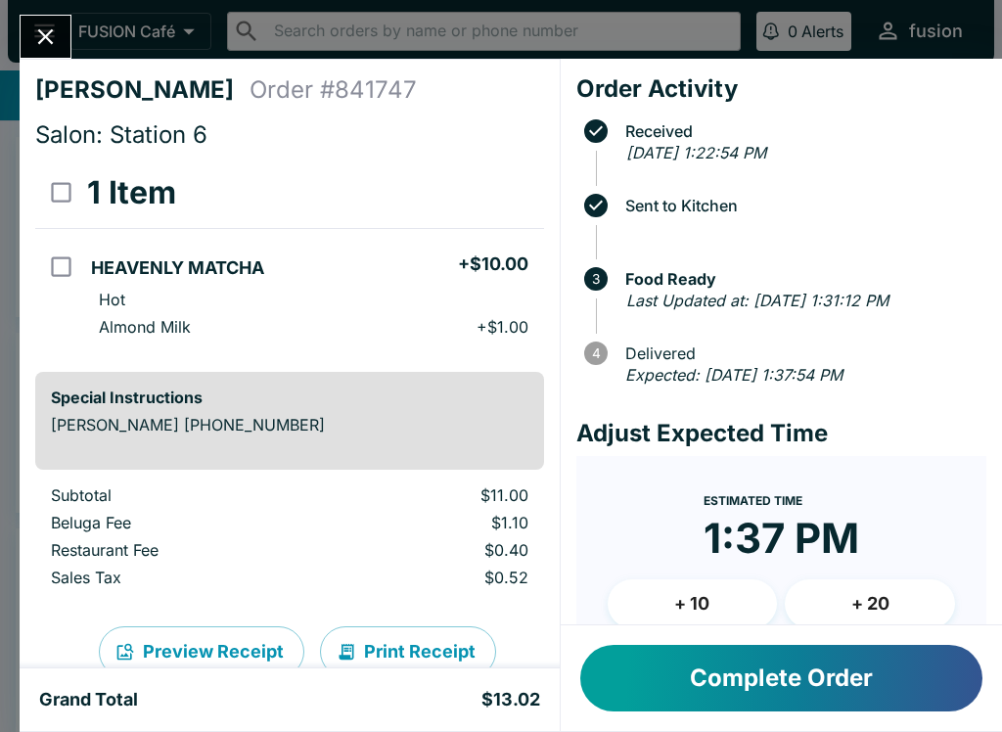
click at [750, 679] on button "Complete Order" at bounding box center [781, 678] width 402 height 67
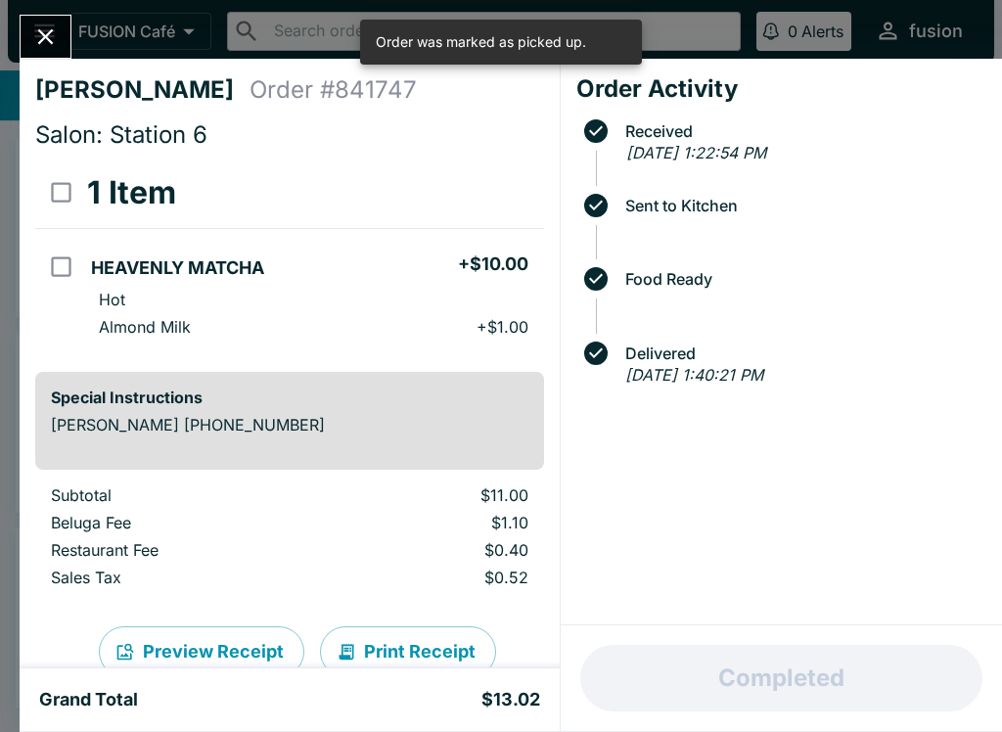
click at [33, 37] on icon "Close" at bounding box center [45, 36] width 26 height 26
